Goal: Task Accomplishment & Management: Manage account settings

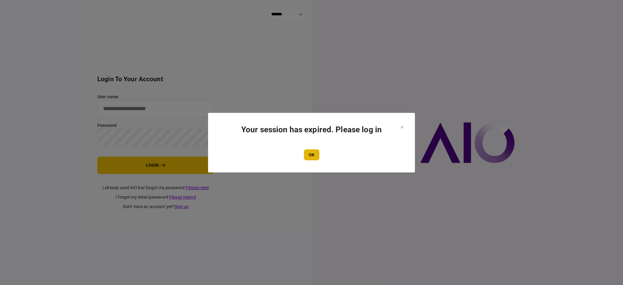
type input "****"
click at [310, 157] on button "OK" at bounding box center [312, 154] width 16 height 11
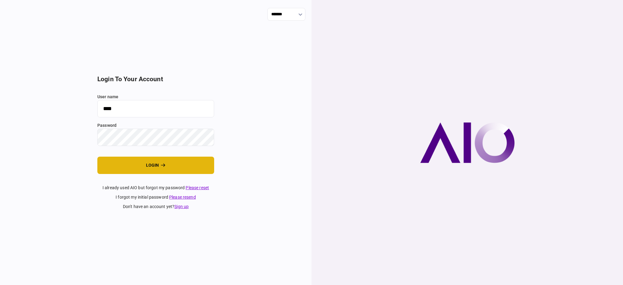
click at [140, 165] on button "login" at bounding box center [155, 165] width 117 height 17
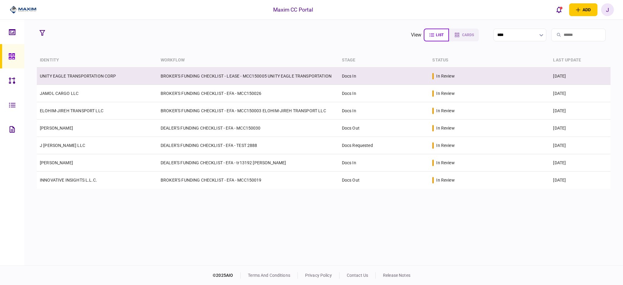
click at [85, 81] on td "UNITY EAGLE TRANSPORTATION CORP" at bounding box center [97, 76] width 121 height 17
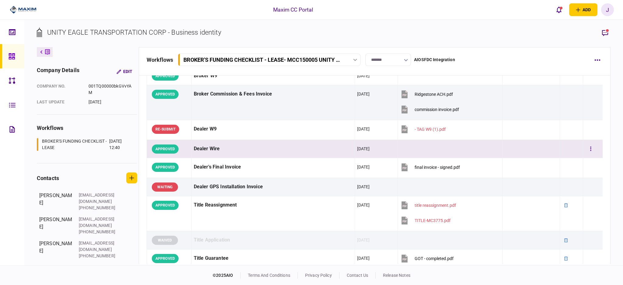
scroll to position [324, 0]
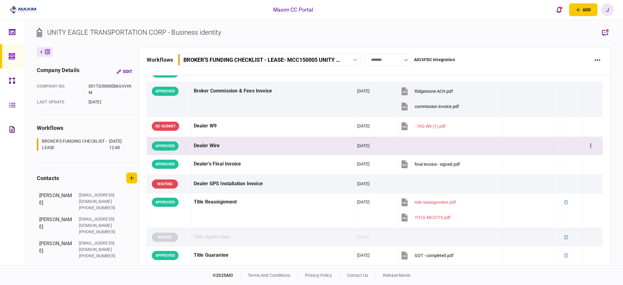
click at [300, 148] on div "Dealer Wire" at bounding box center [273, 146] width 159 height 14
click at [267, 148] on div "Dealer Wire" at bounding box center [273, 146] width 159 height 14
click at [585, 147] on button "button" at bounding box center [590, 146] width 11 height 11
click at [231, 145] on div at bounding box center [311, 142] width 623 height 285
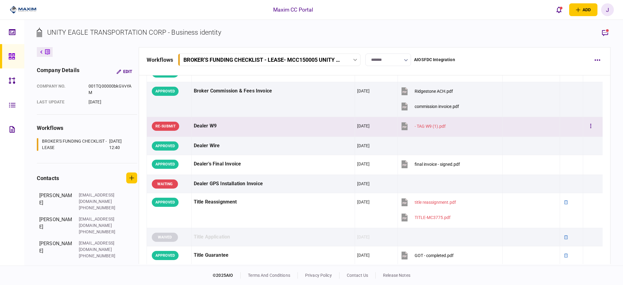
click at [423, 128] on div "- TAG W9 (1).pdf" at bounding box center [430, 126] width 31 height 5
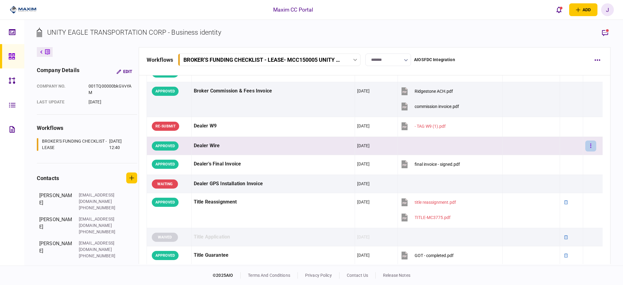
click at [589, 143] on button "button" at bounding box center [590, 146] width 11 height 11
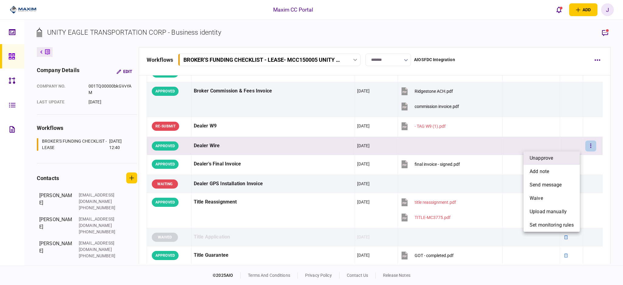
click at [544, 160] on span "unapprove" at bounding box center [541, 158] width 23 height 7
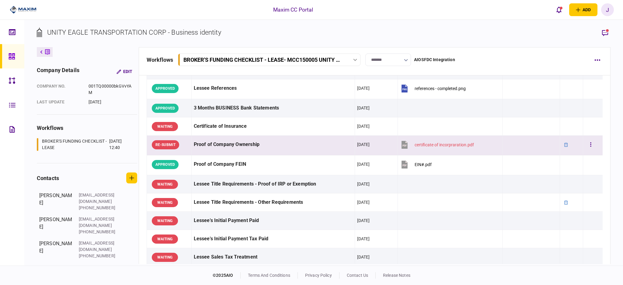
scroll to position [0, 0]
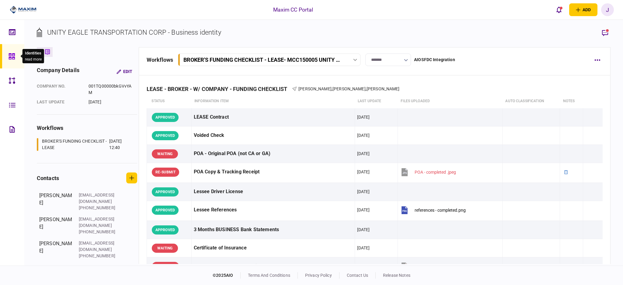
click at [10, 59] on icon at bounding box center [12, 56] width 6 height 6
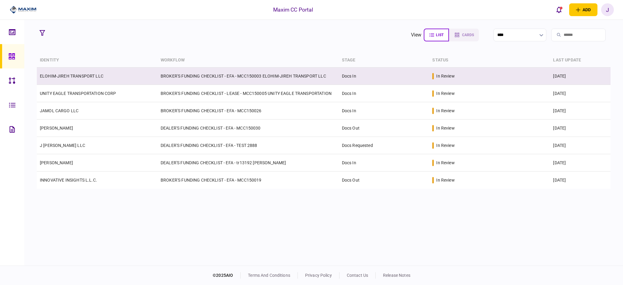
click at [79, 78] on link "ELOHIM-JIREH TRANSPORT LLC" at bounding box center [72, 76] width 64 height 5
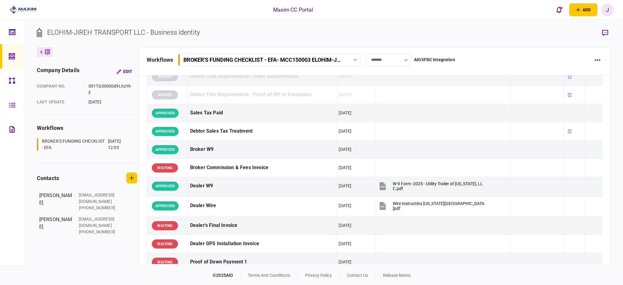
scroll to position [71, 0]
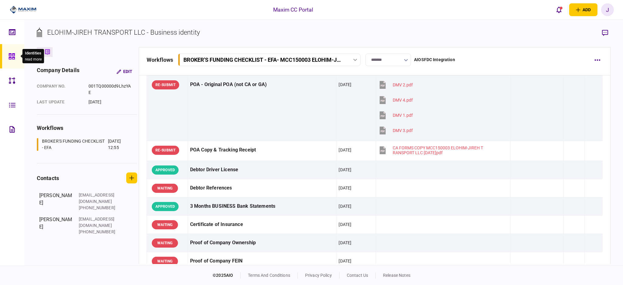
click at [13, 59] on icon at bounding box center [12, 56] width 6 height 6
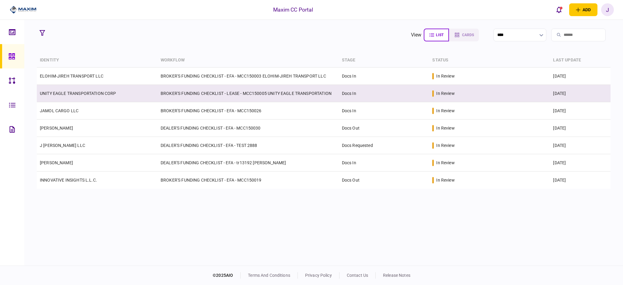
click at [77, 92] on link "UNITY EAGLE TRANSPORTATION CORP" at bounding box center [78, 93] width 76 height 5
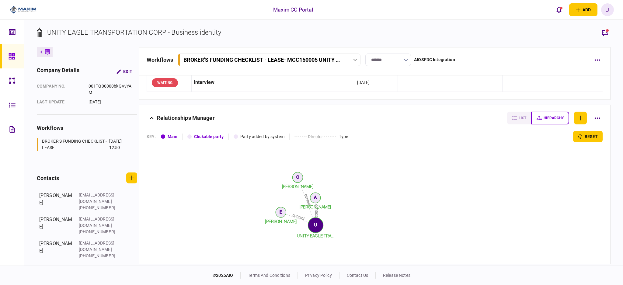
scroll to position [687, 0]
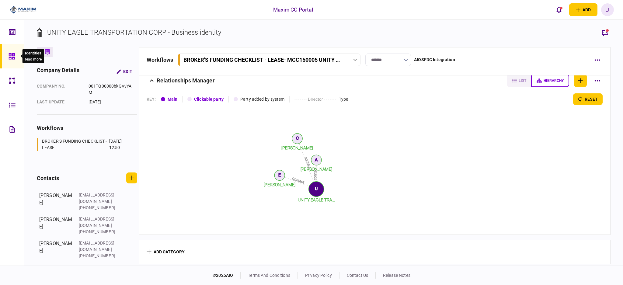
click at [14, 51] on div at bounding box center [14, 56] width 10 height 24
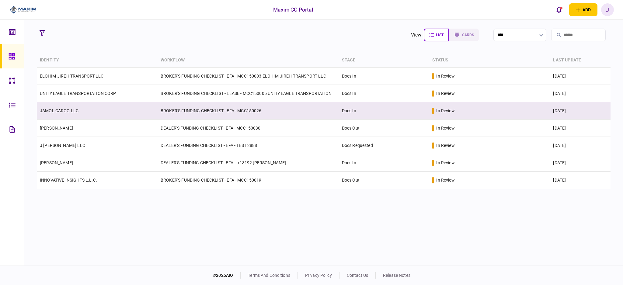
click at [68, 113] on td "JAMOL CARGO LLC" at bounding box center [97, 110] width 121 height 17
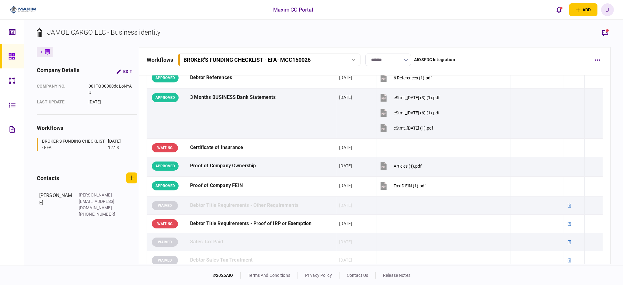
scroll to position [203, 0]
